Goal: Find specific page/section

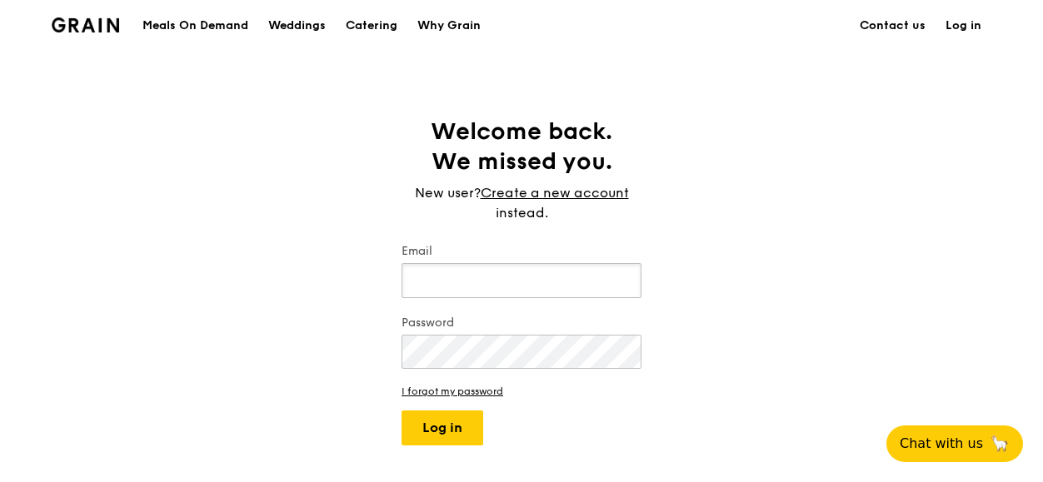
paste input "[DOMAIN_NAME][EMAIL_ADDRESS][DOMAIN_NAME]"
type input "[DOMAIN_NAME][EMAIL_ADDRESS][DOMAIN_NAME]"
click at [401, 411] on button "Log in" at bounding box center [442, 428] width 82 height 35
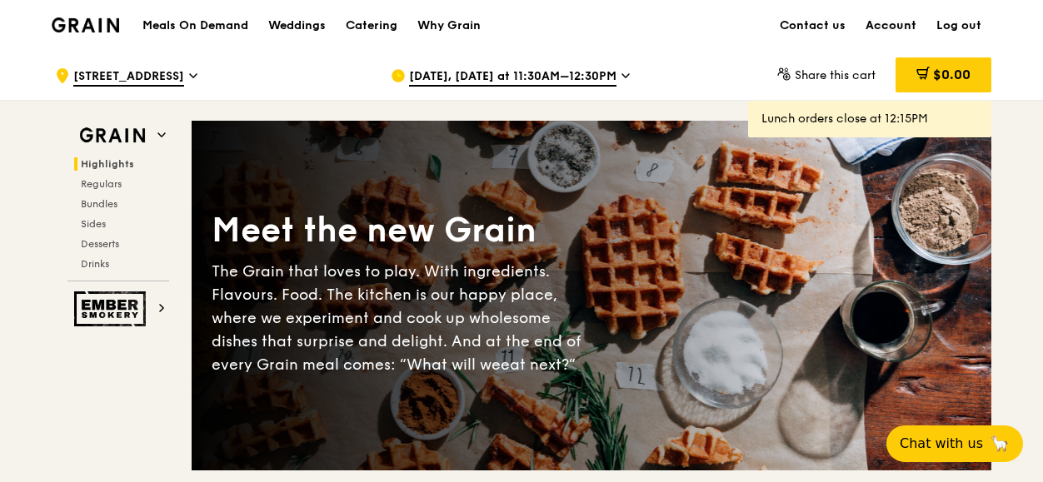
click at [877, 22] on link "Account" at bounding box center [890, 26] width 71 height 50
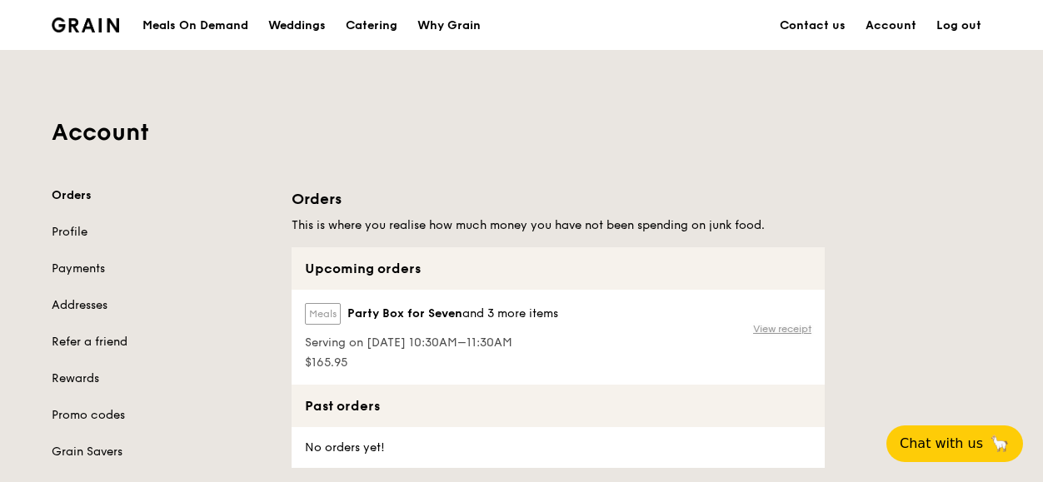
click at [790, 330] on link "View receipt" at bounding box center [782, 328] width 58 height 13
